Goal: Navigation & Orientation: Find specific page/section

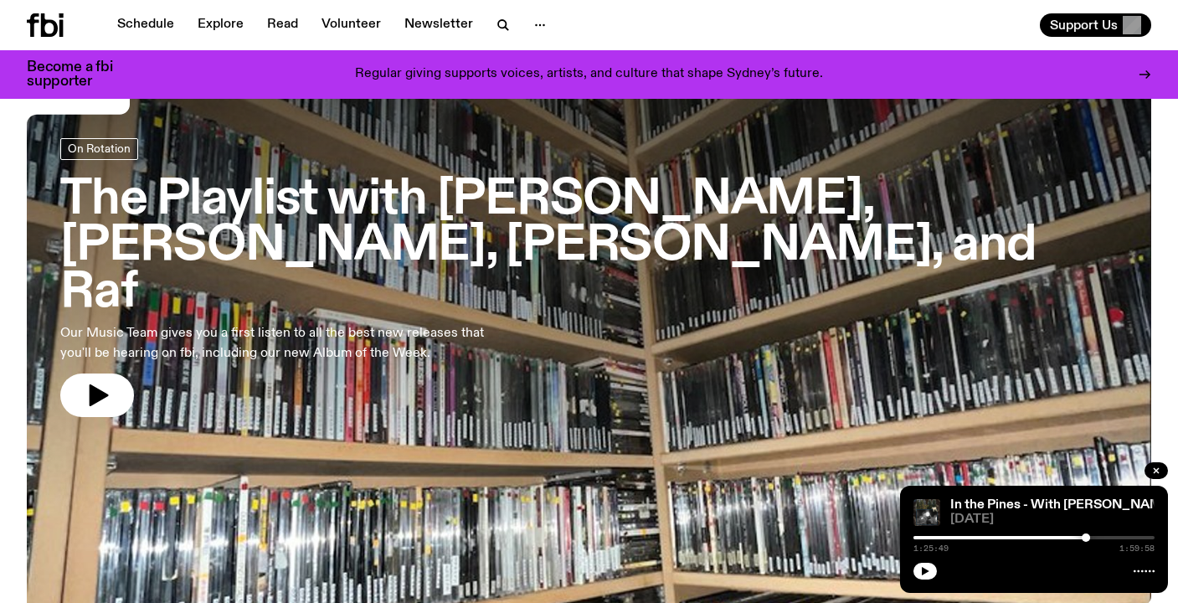
scroll to position [69, 0]
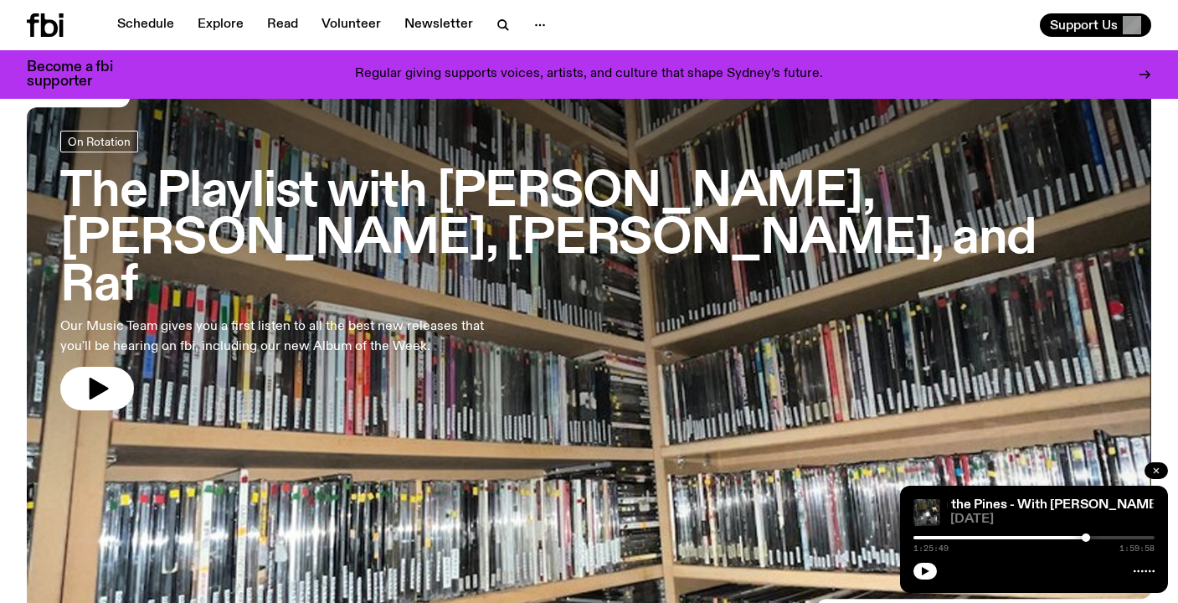
click at [1158, 466] on icon "button" at bounding box center [1156, 471] width 10 height 10
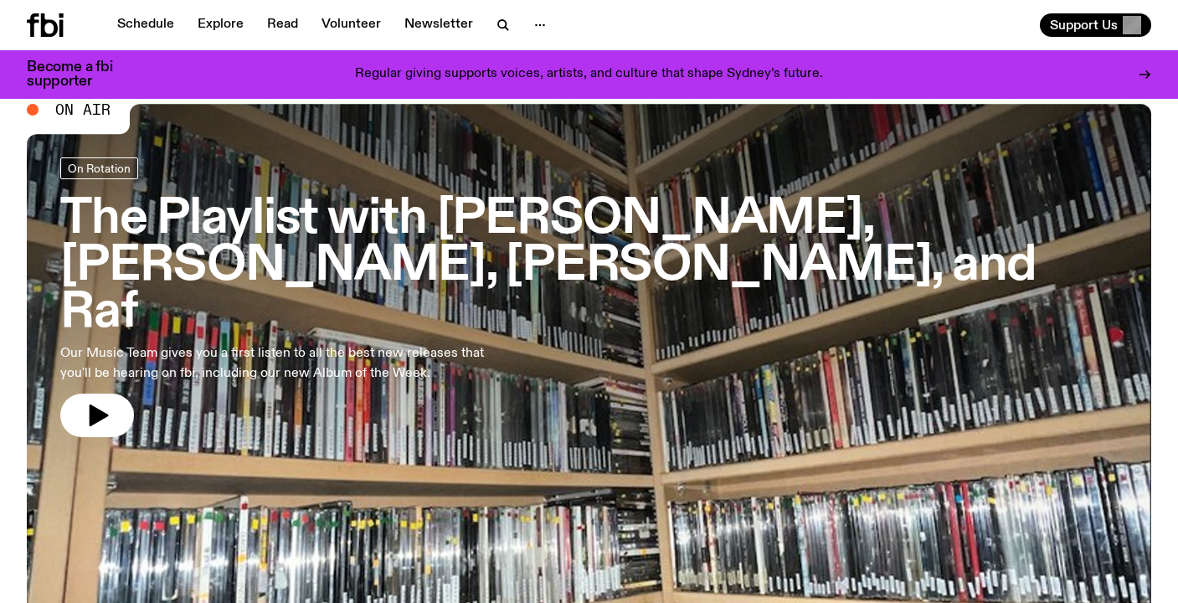
scroll to position [0, 0]
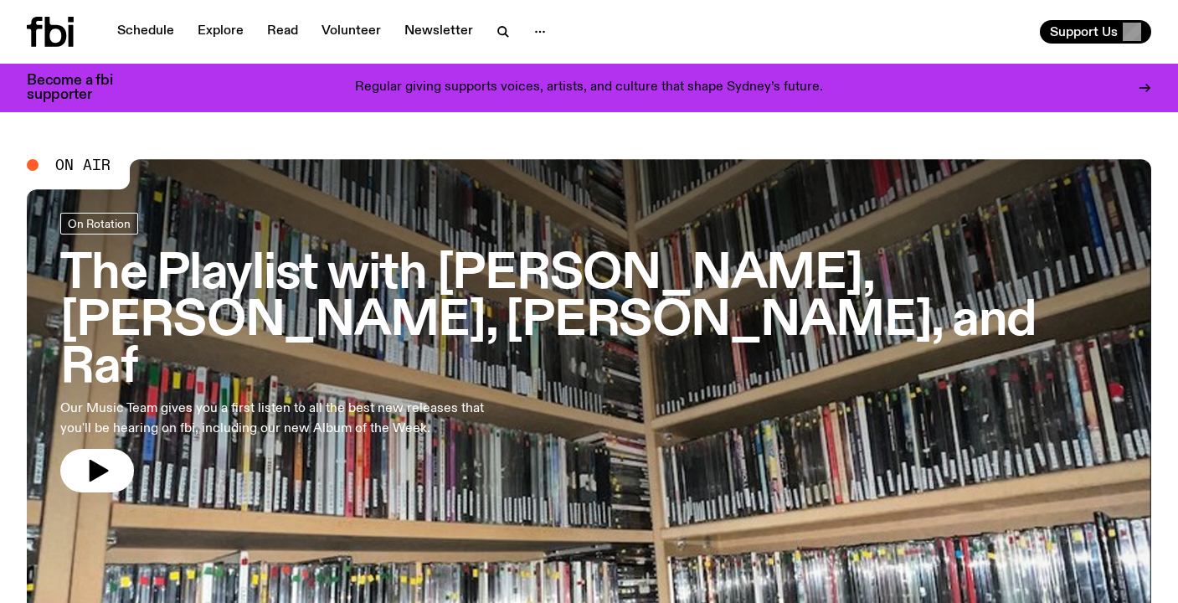
click at [1146, 87] on icon at bounding box center [1144, 87] width 13 height 13
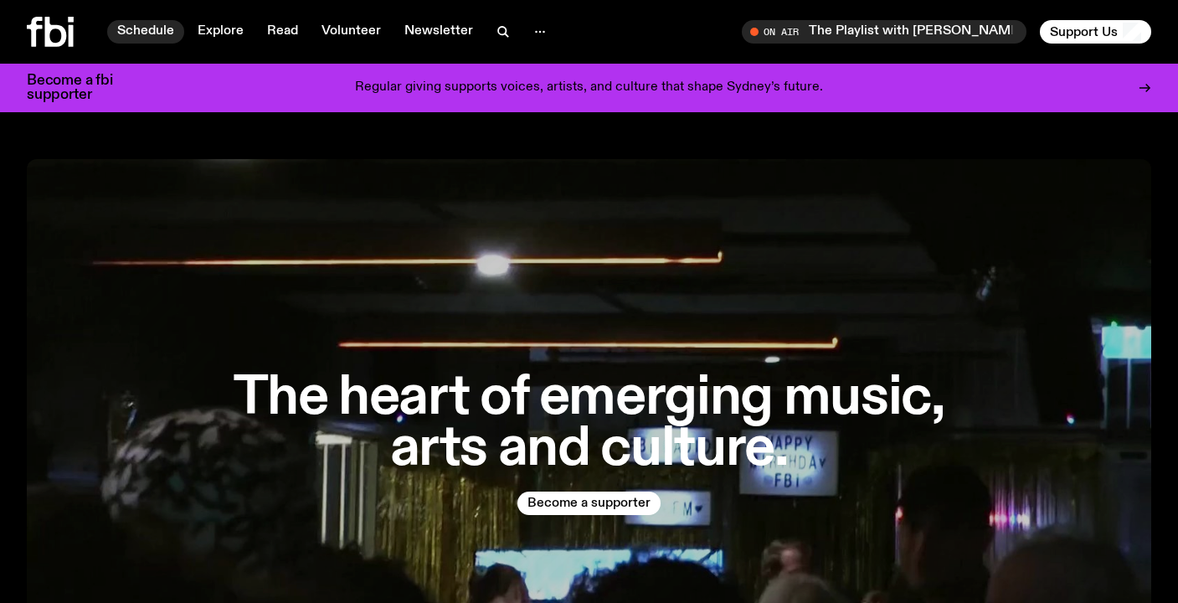
click at [156, 32] on link "Schedule" at bounding box center [145, 31] width 77 height 23
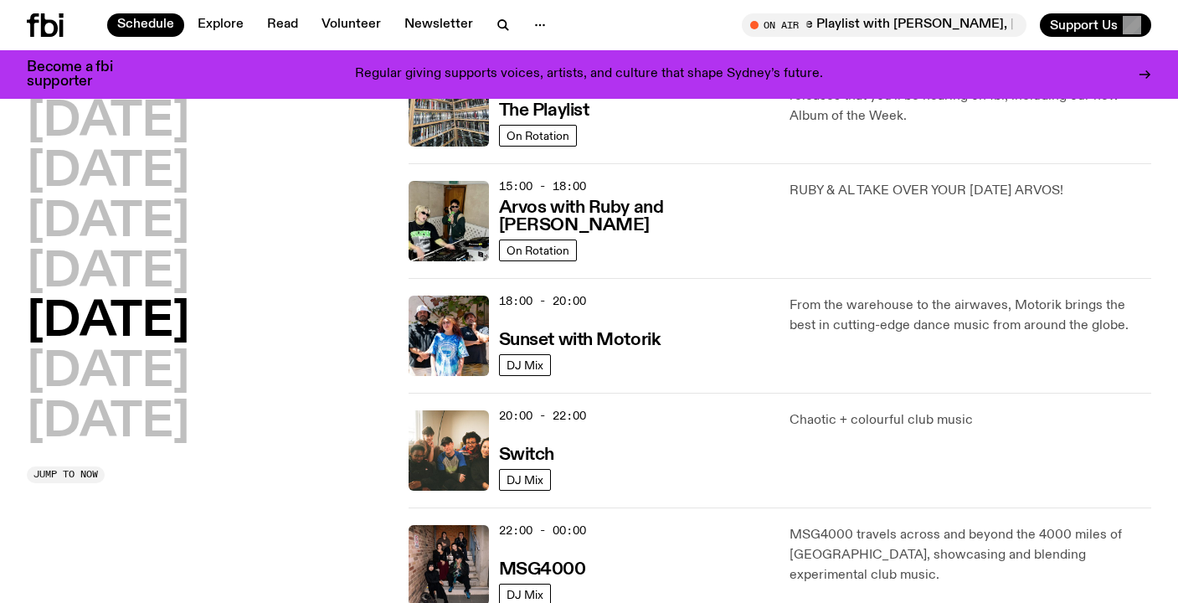
scroll to position [548, 0]
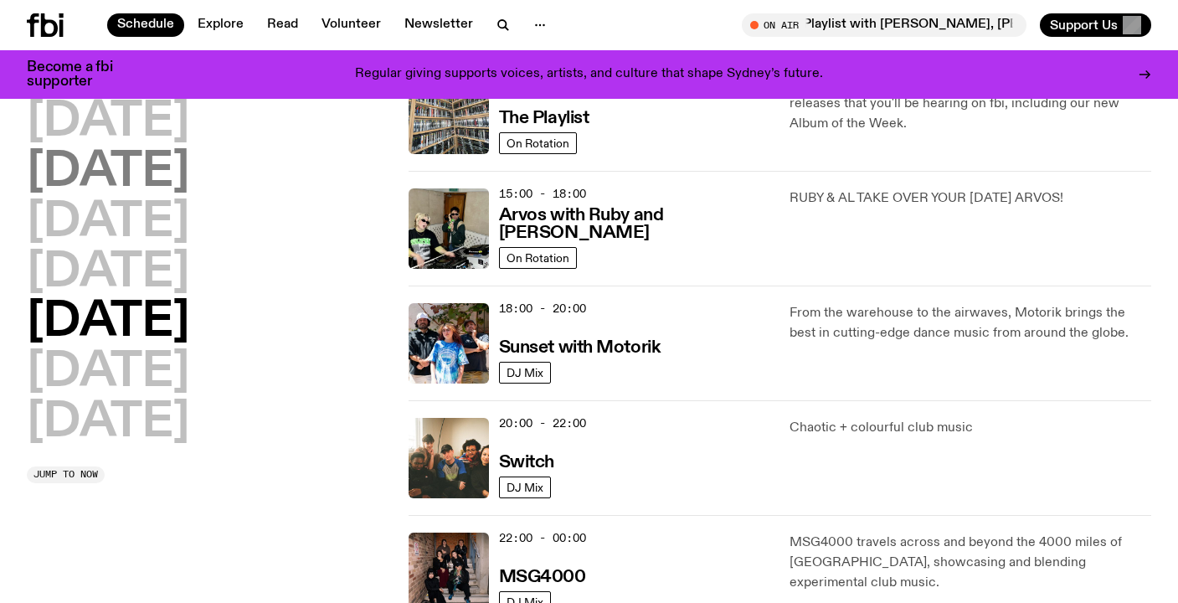
click at [149, 171] on h2 "Tuesday" at bounding box center [108, 172] width 162 height 47
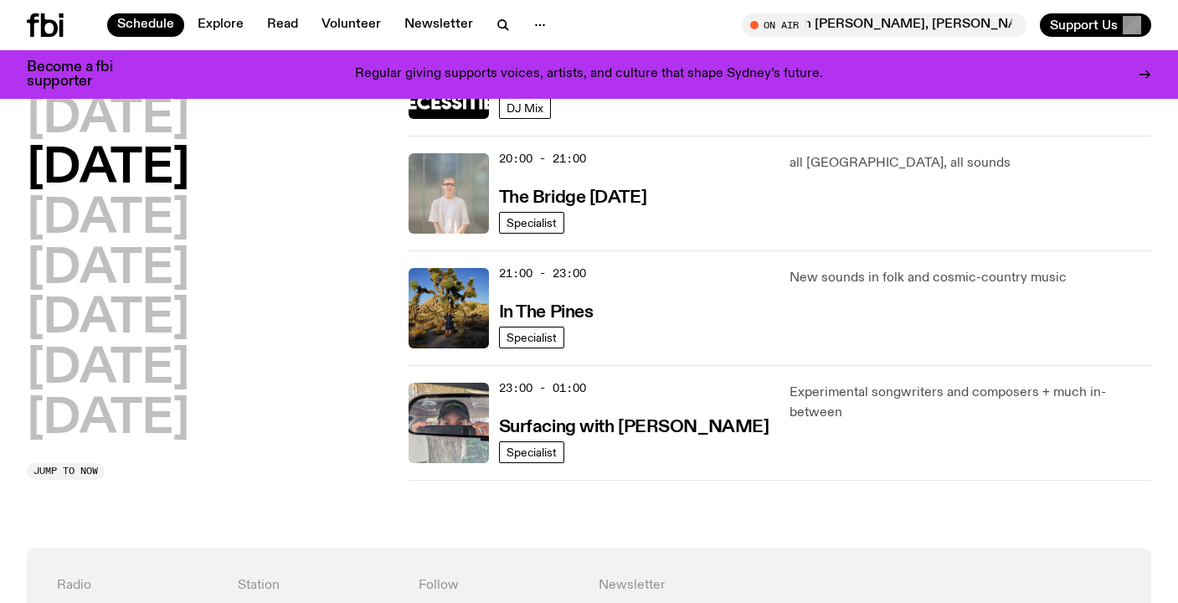
scroll to position [814, 0]
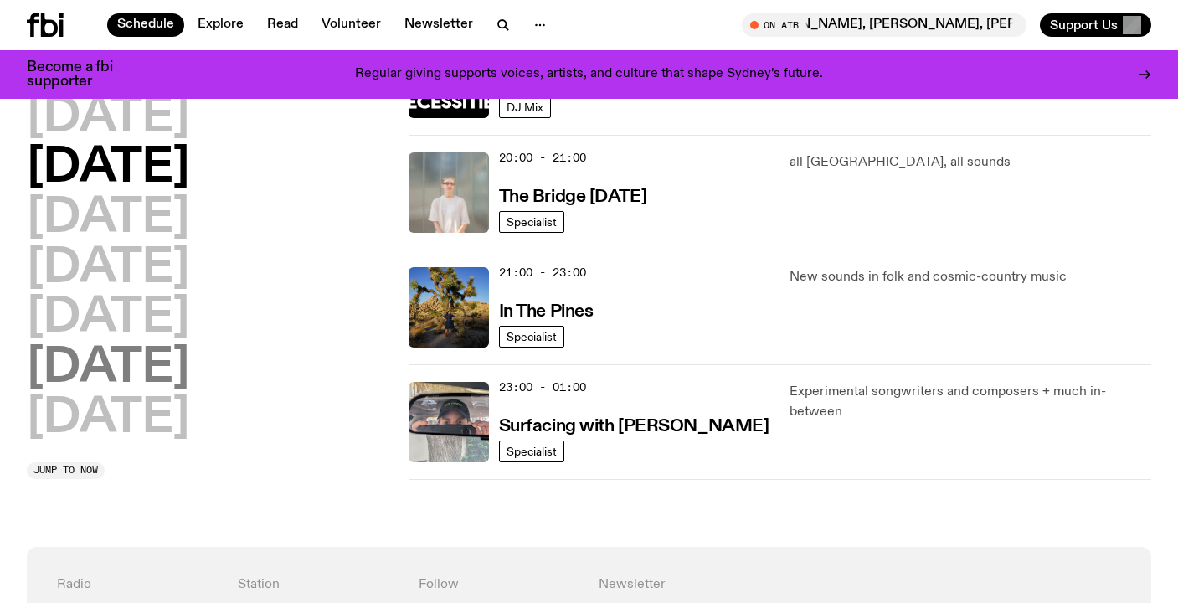
click at [135, 373] on h2 "Saturday" at bounding box center [108, 368] width 162 height 47
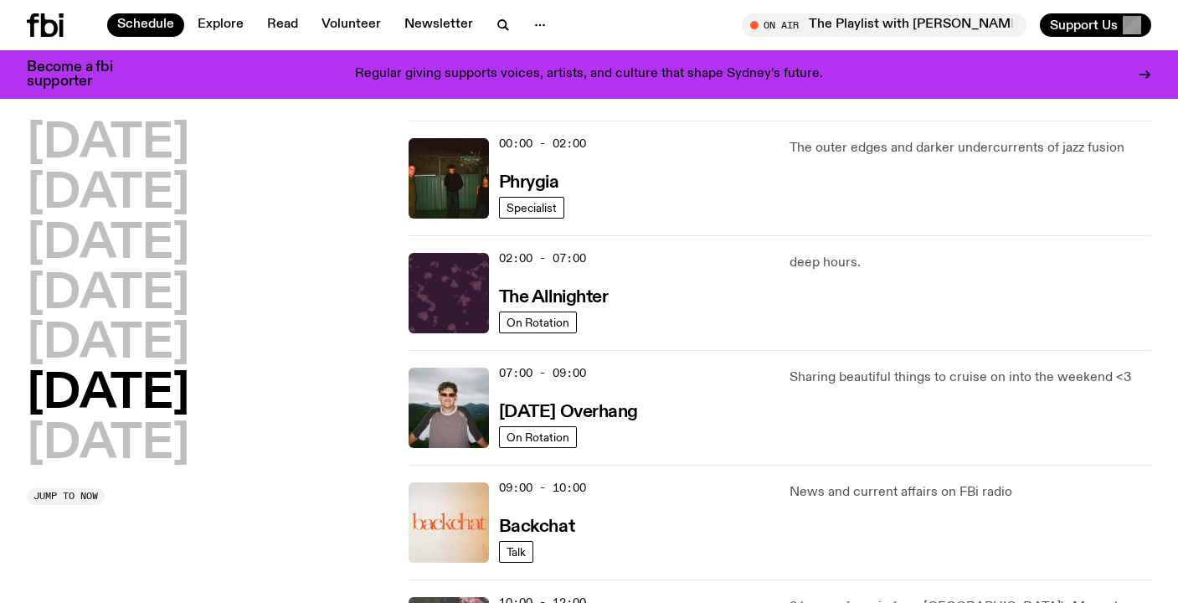
scroll to position [0, 0]
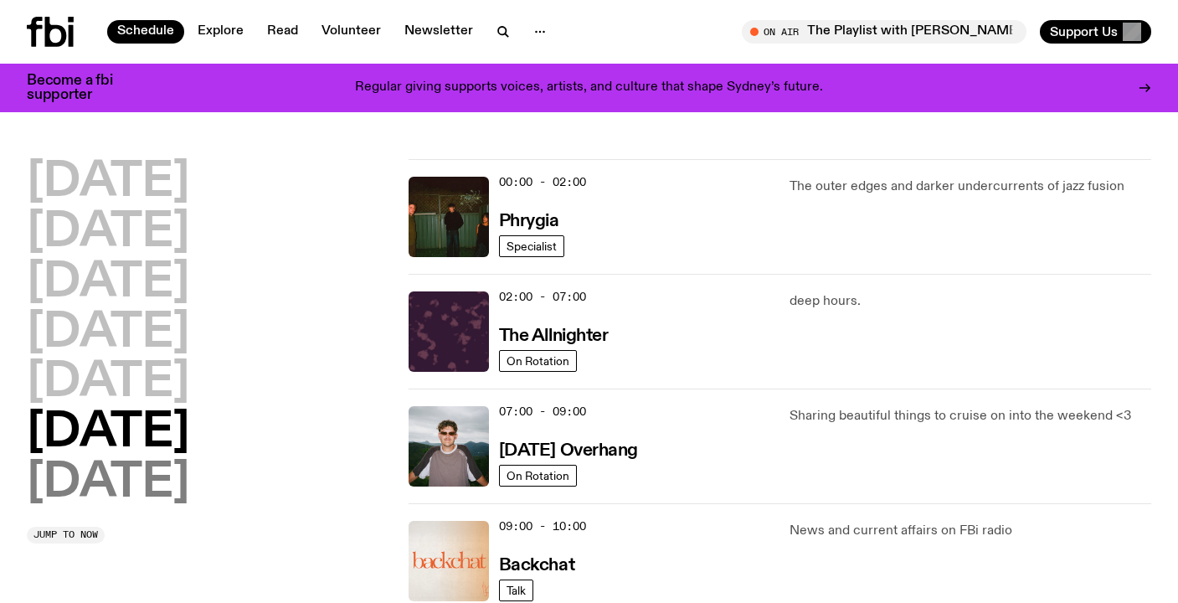
click at [175, 476] on h2 "Sunday" at bounding box center [108, 483] width 162 height 47
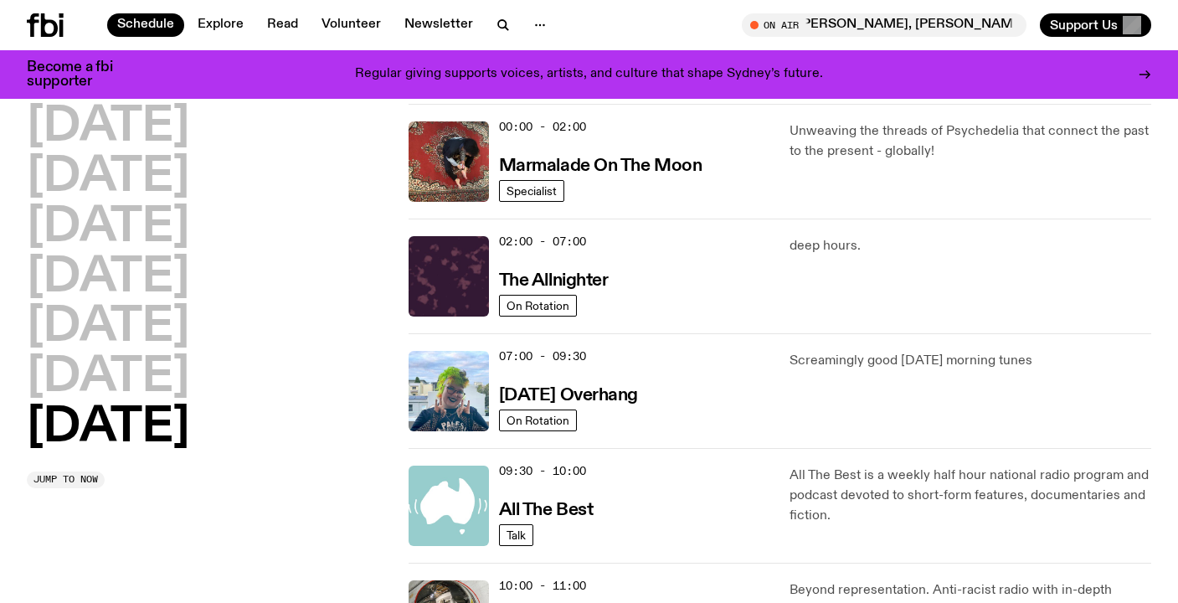
scroll to position [15, 0]
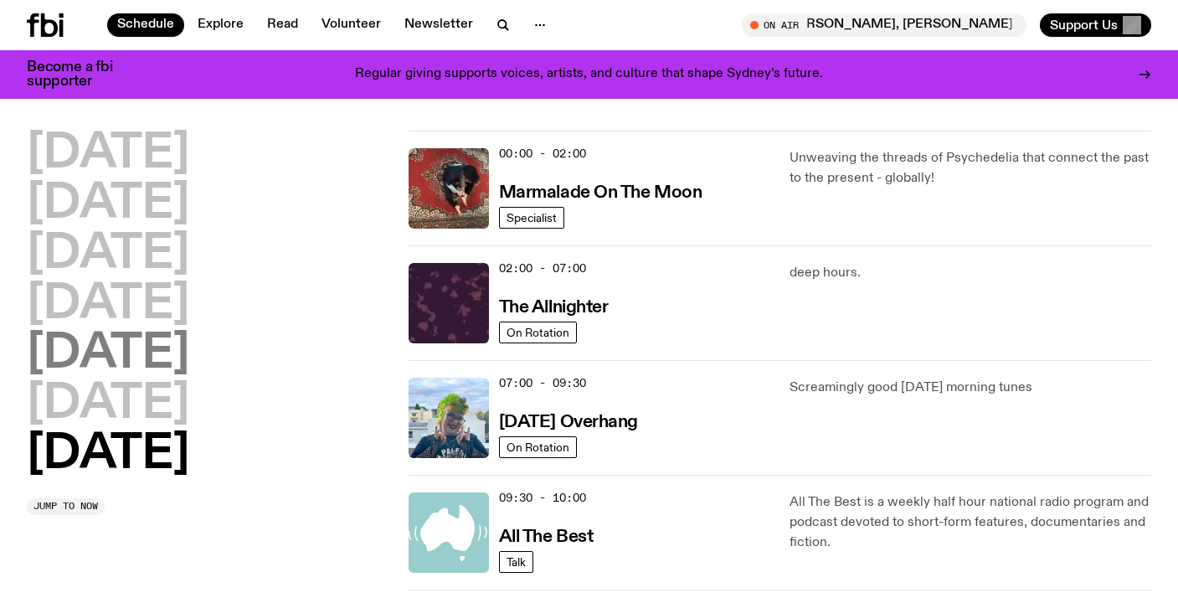
click at [142, 343] on h2 "Friday" at bounding box center [108, 354] width 162 height 47
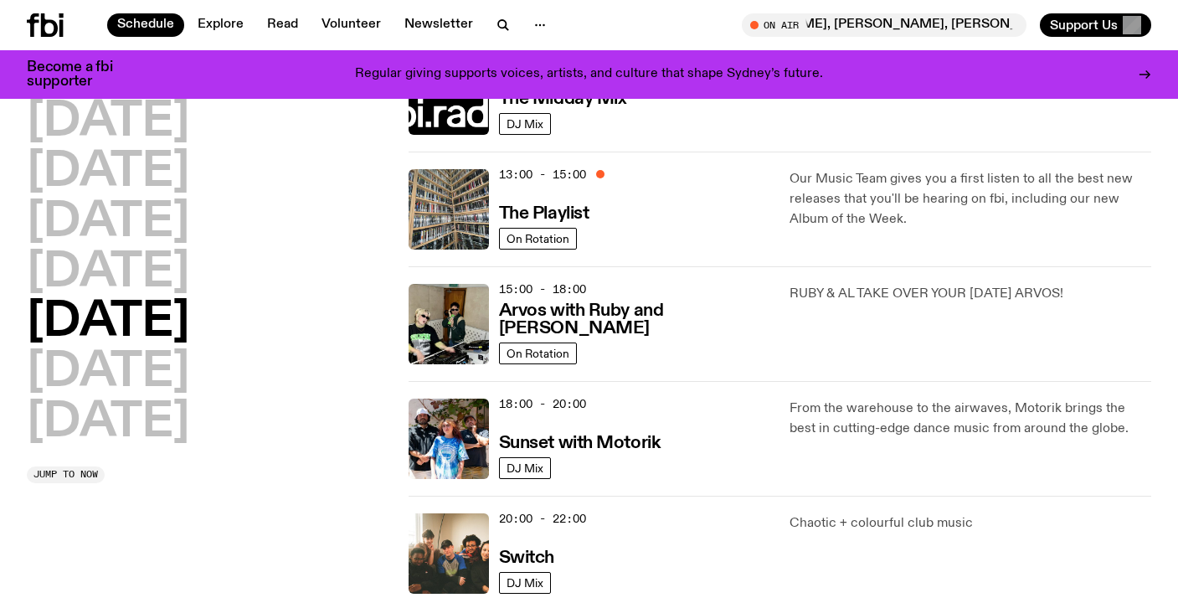
scroll to position [0, 0]
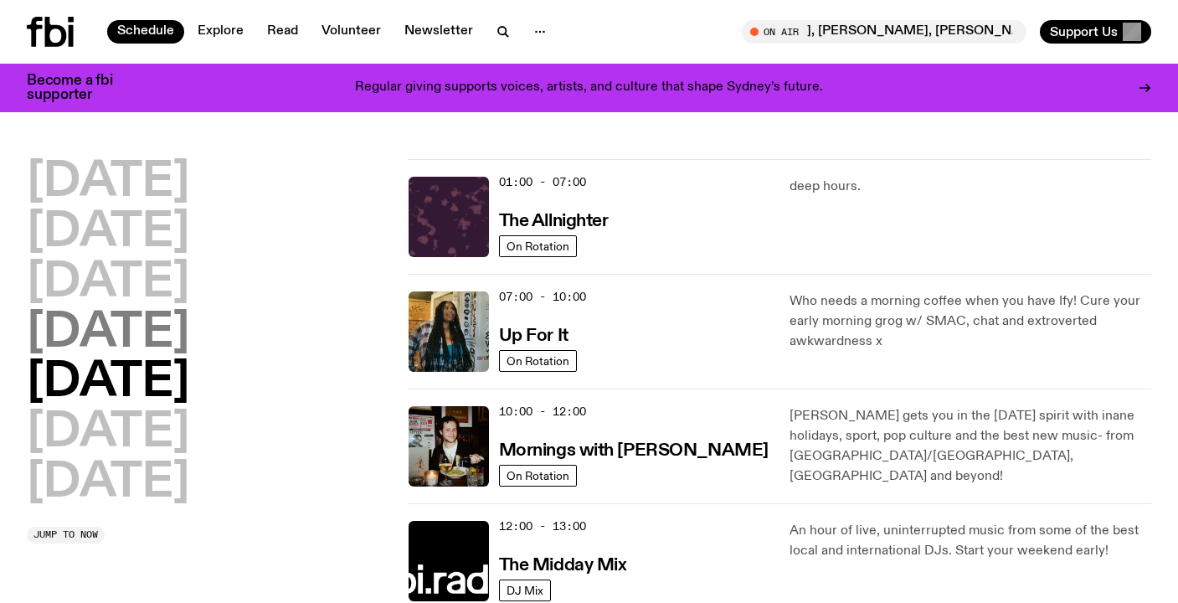
click at [189, 332] on h2 "Thursday" at bounding box center [108, 333] width 162 height 47
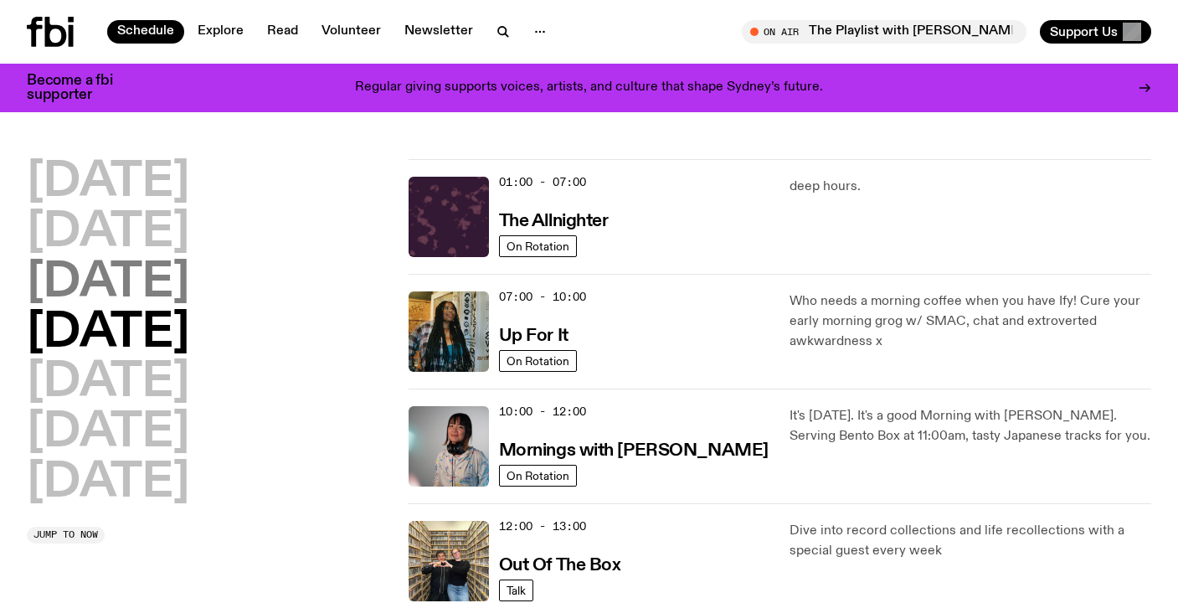
click at [189, 276] on h2 "Wednesday" at bounding box center [108, 283] width 162 height 47
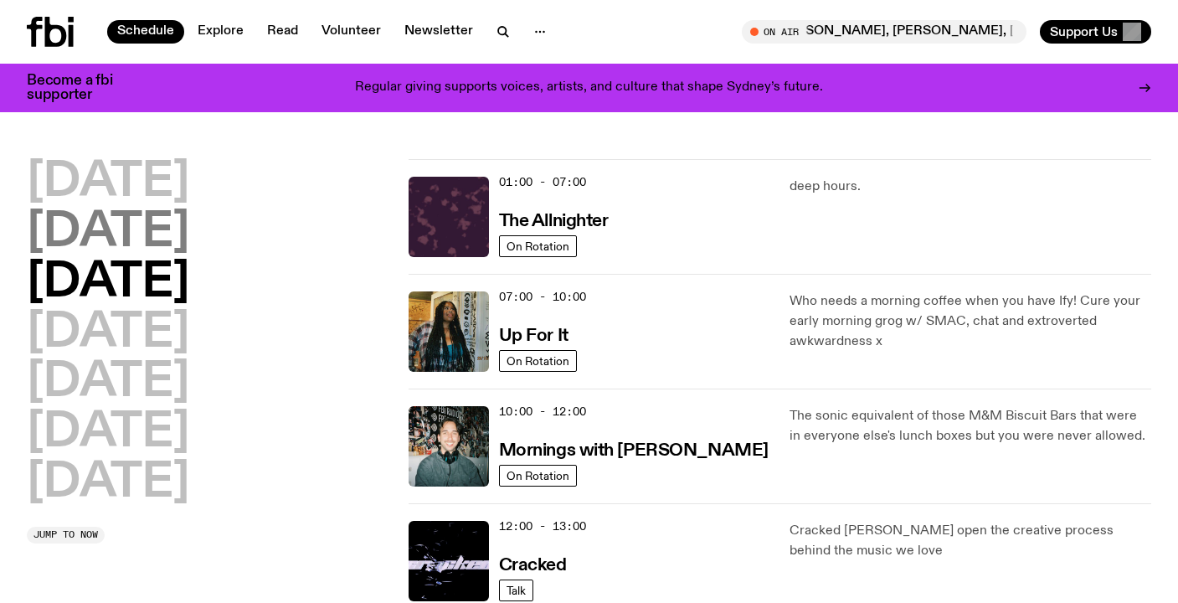
click at [159, 248] on h2 "Tuesday" at bounding box center [108, 232] width 162 height 47
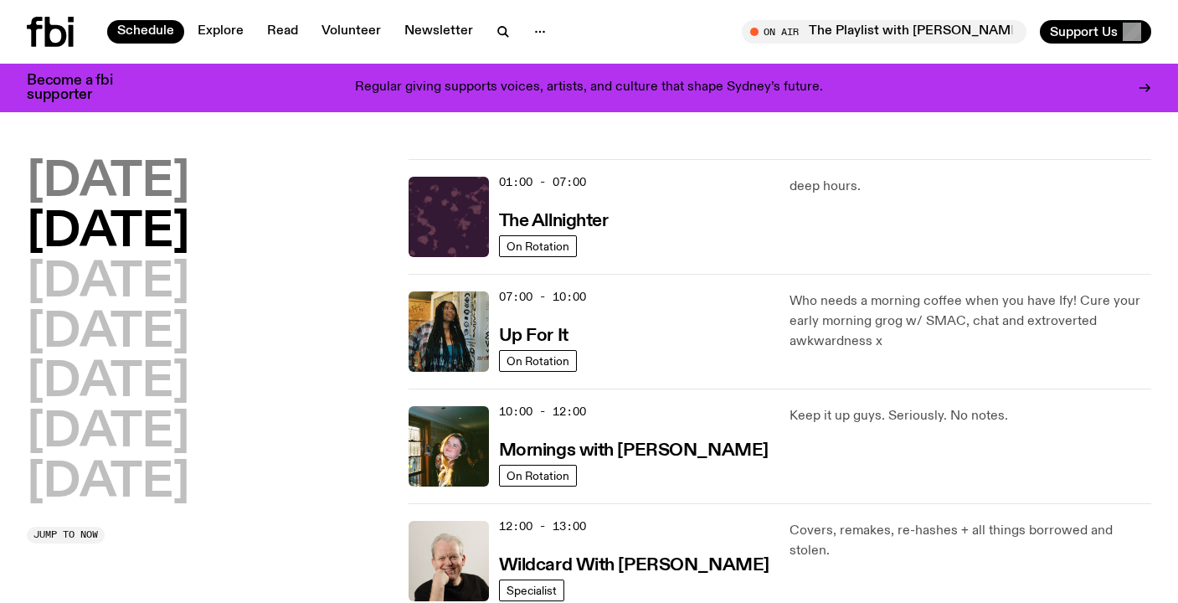
click at [189, 170] on h2 "Monday" at bounding box center [108, 182] width 162 height 47
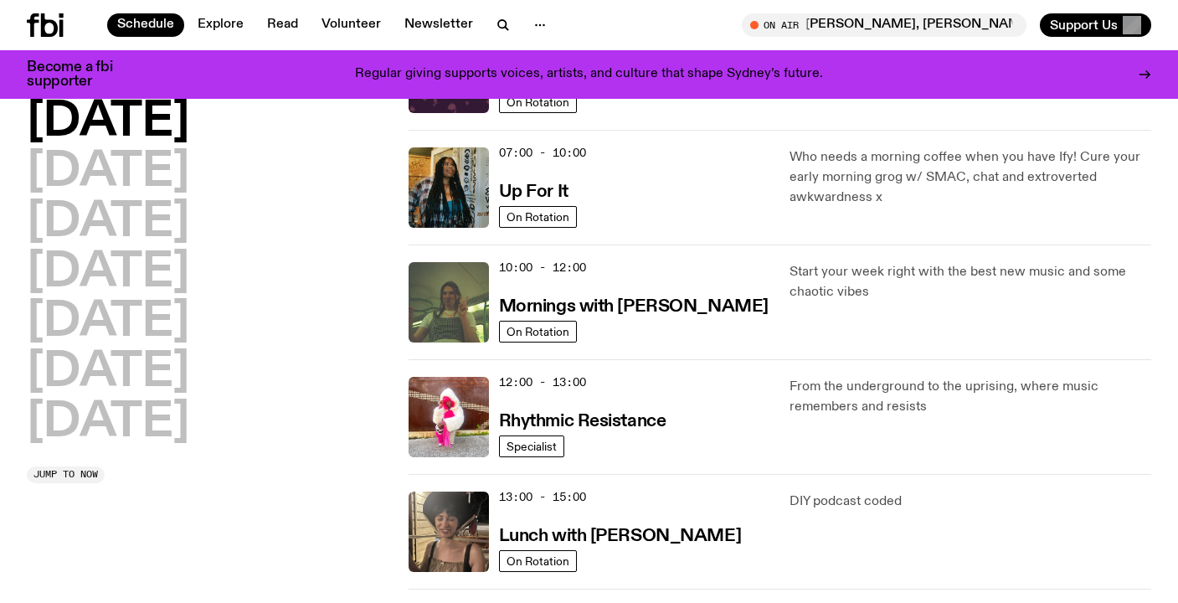
scroll to position [108, 0]
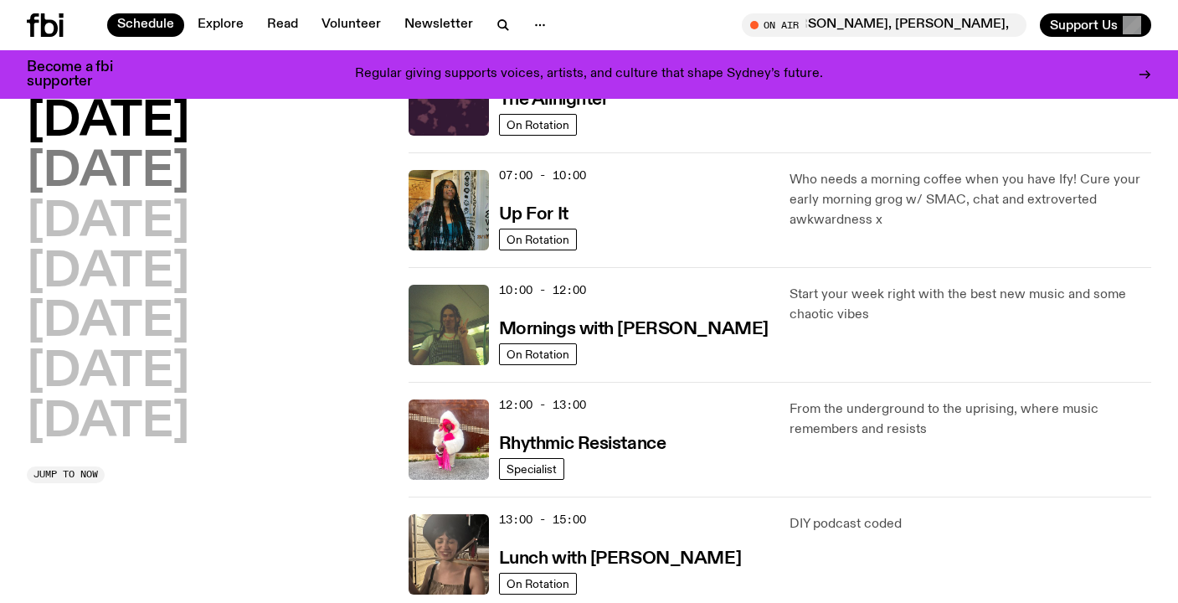
click at [116, 175] on h2 "Tuesday" at bounding box center [108, 172] width 162 height 47
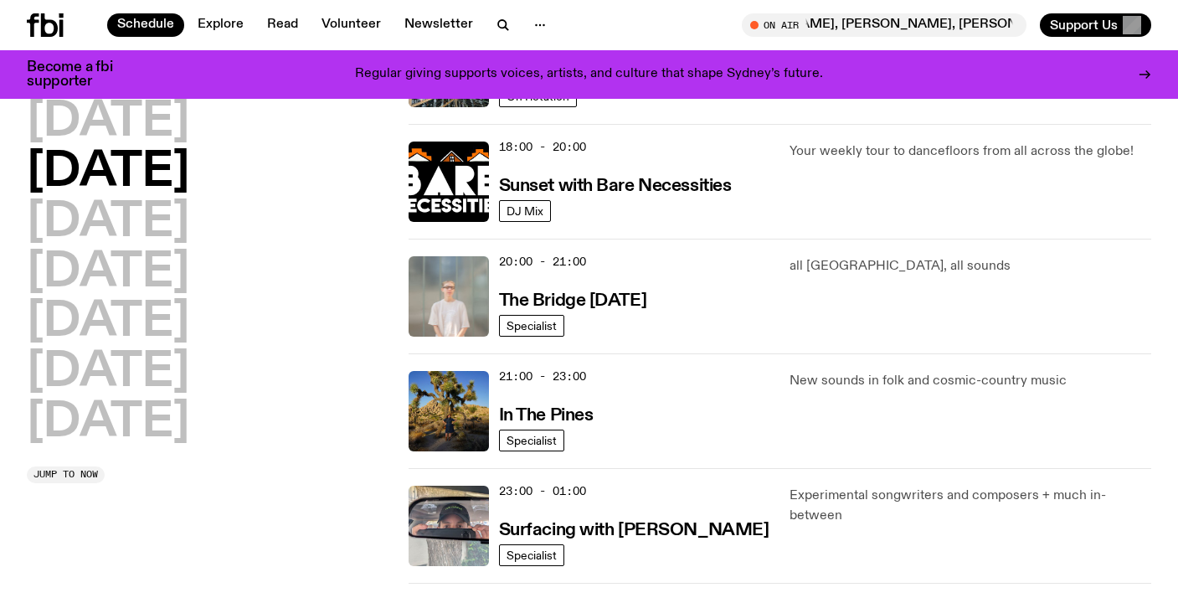
scroll to position [727, 0]
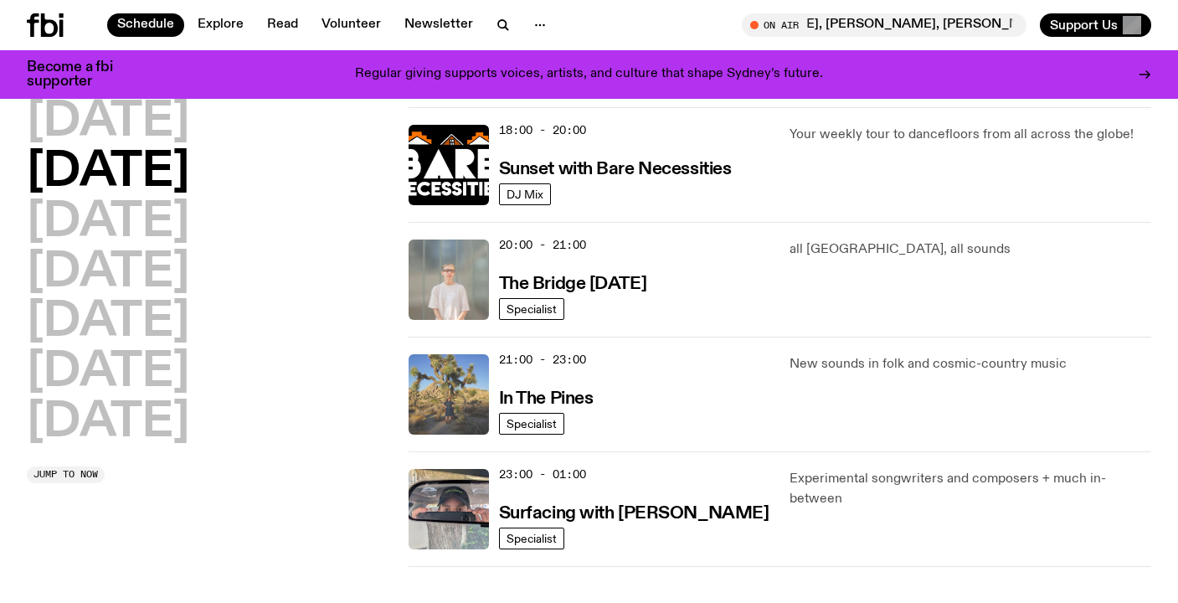
click at [460, 389] on img at bounding box center [449, 394] width 80 height 80
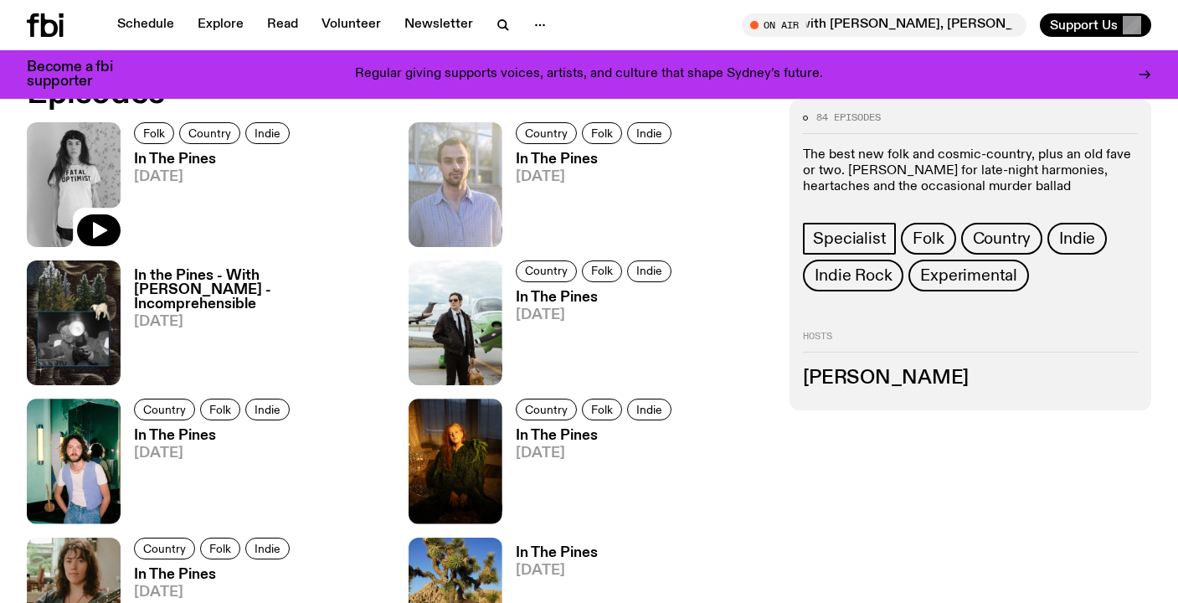
scroll to position [832, 0]
